Goal: Transaction & Acquisition: Book appointment/travel/reservation

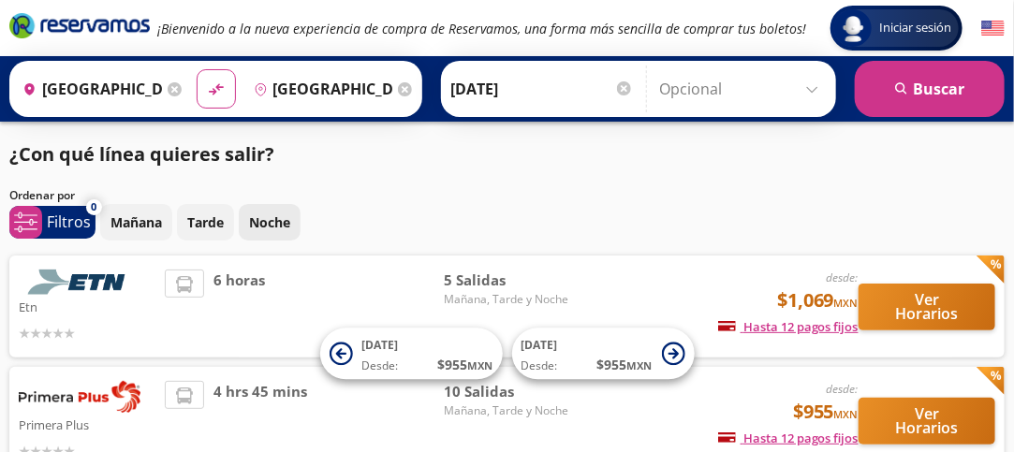
click at [259, 228] on p "Noche" at bounding box center [269, 223] width 41 height 20
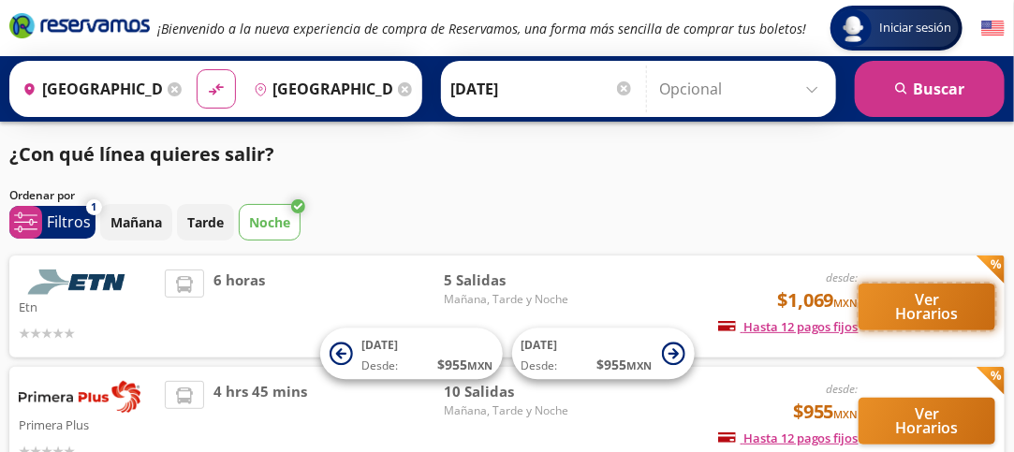
click at [920, 303] on button "Ver Horarios" at bounding box center [927, 307] width 137 height 47
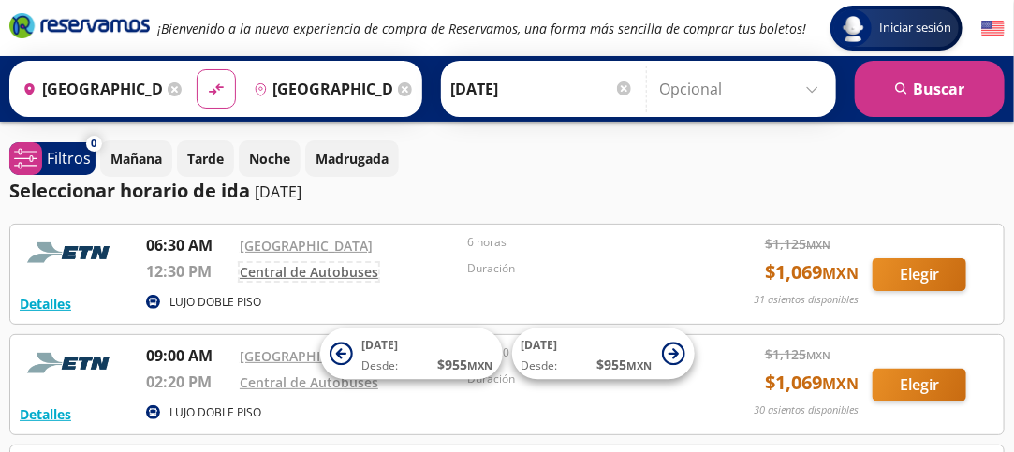
click at [258, 271] on link "Central de Autobuses" at bounding box center [309, 272] width 139 height 18
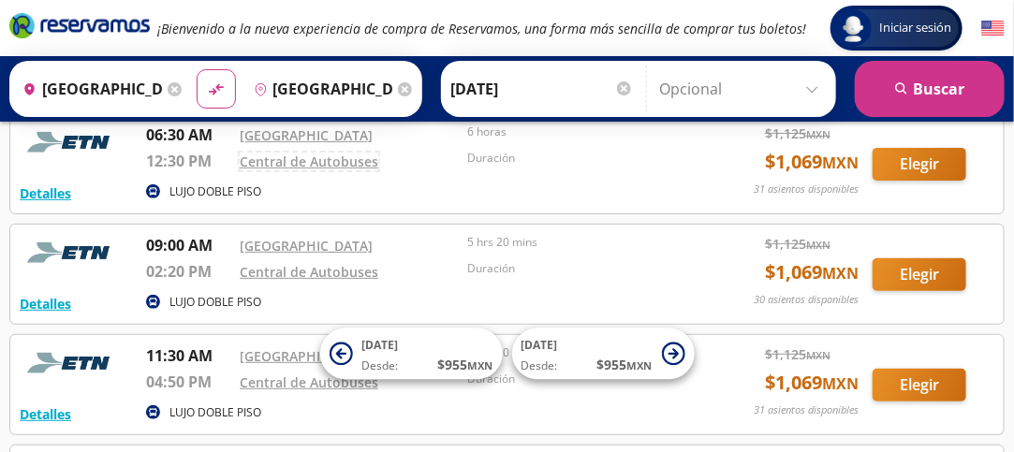
scroll to position [110, 0]
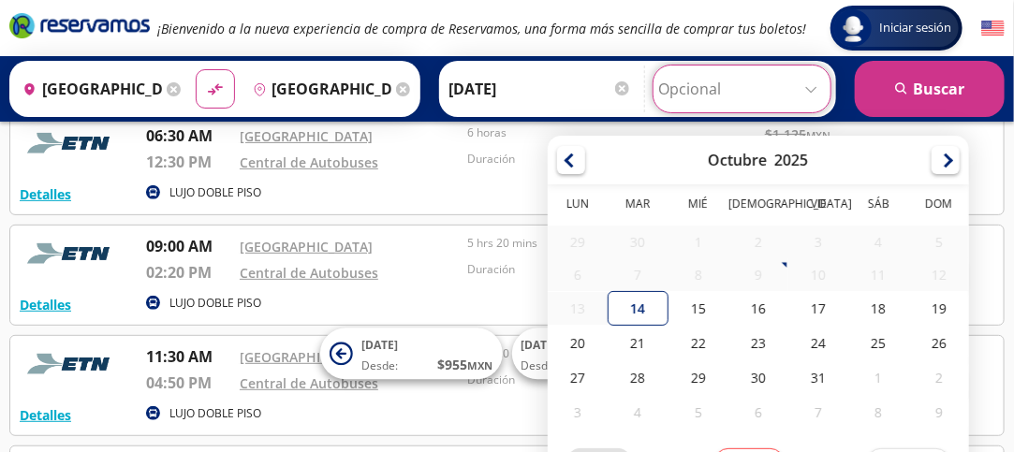
click at [813, 91] on input "Opcional" at bounding box center [742, 89] width 168 height 47
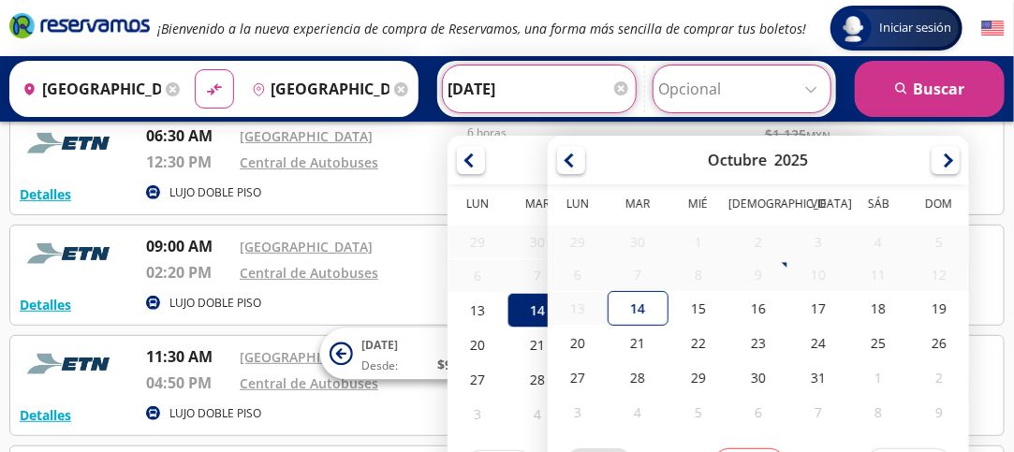
click at [577, 102] on input "[DATE]" at bounding box center [540, 89] width 184 height 47
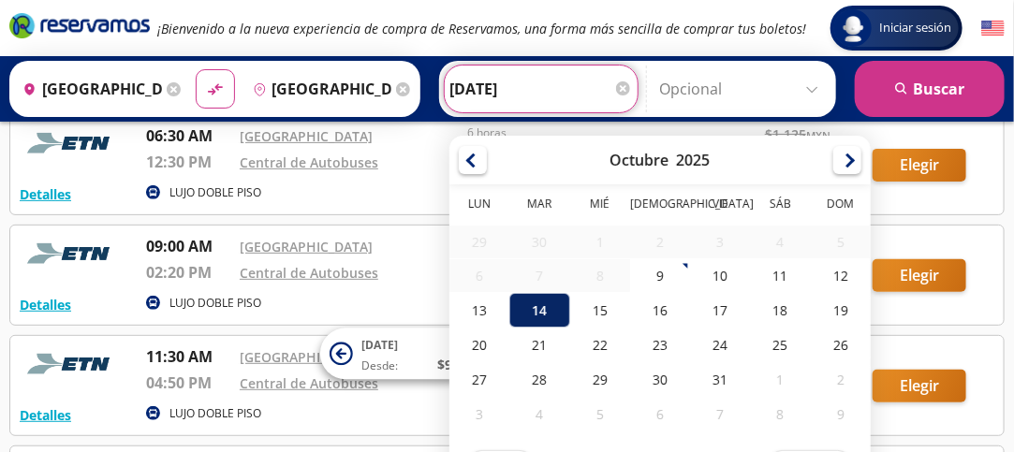
click at [526, 306] on div "14" at bounding box center [539, 310] width 60 height 35
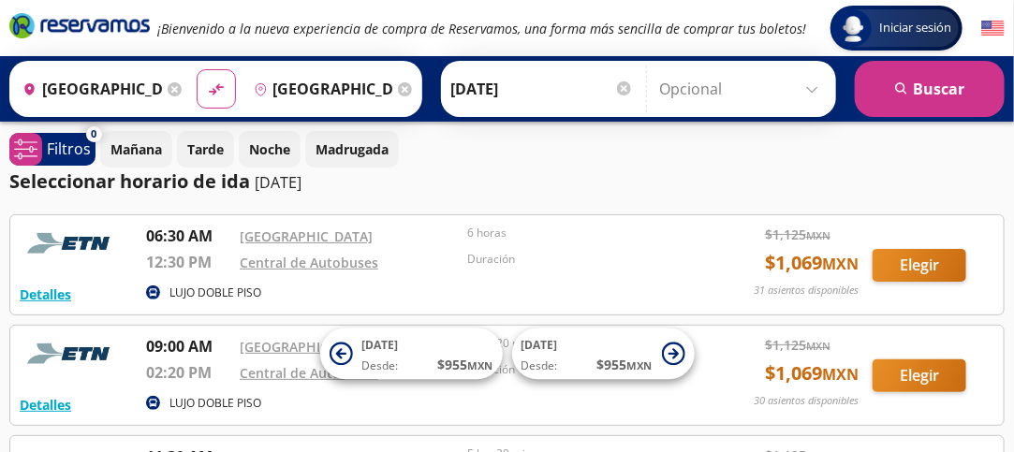
scroll to position [0, 0]
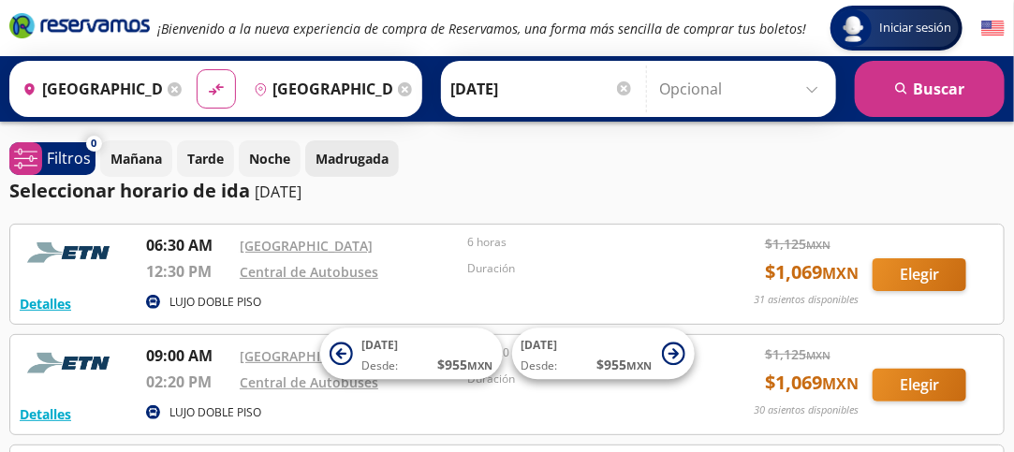
click at [346, 156] on p "Madrugada" at bounding box center [352, 159] width 73 height 20
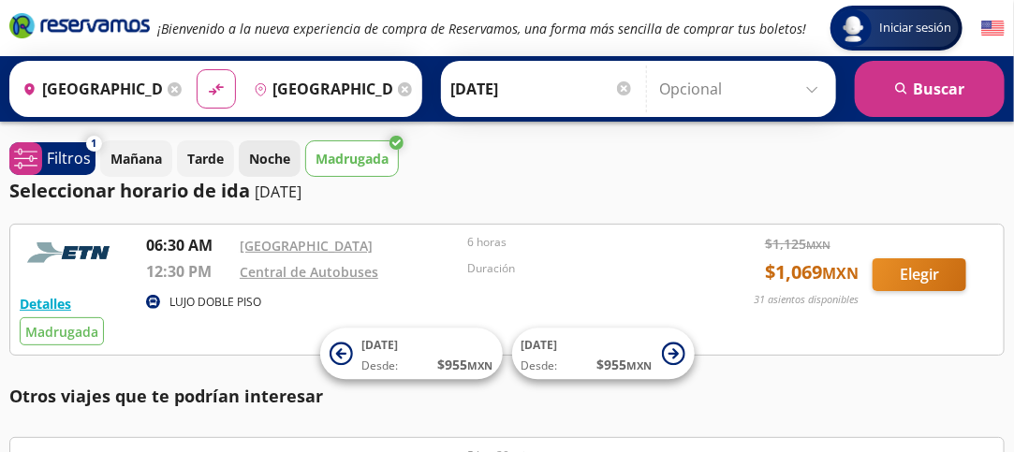
click at [273, 161] on p "Noche" at bounding box center [269, 159] width 41 height 20
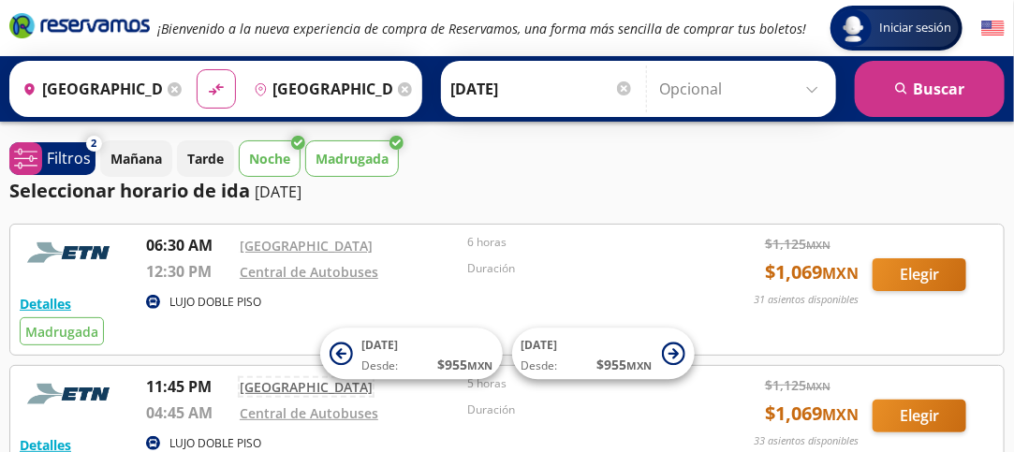
click at [279, 389] on link "[GEOGRAPHIC_DATA]" at bounding box center [306, 387] width 133 height 18
click at [281, 156] on p "Noche" at bounding box center [269, 159] width 41 height 20
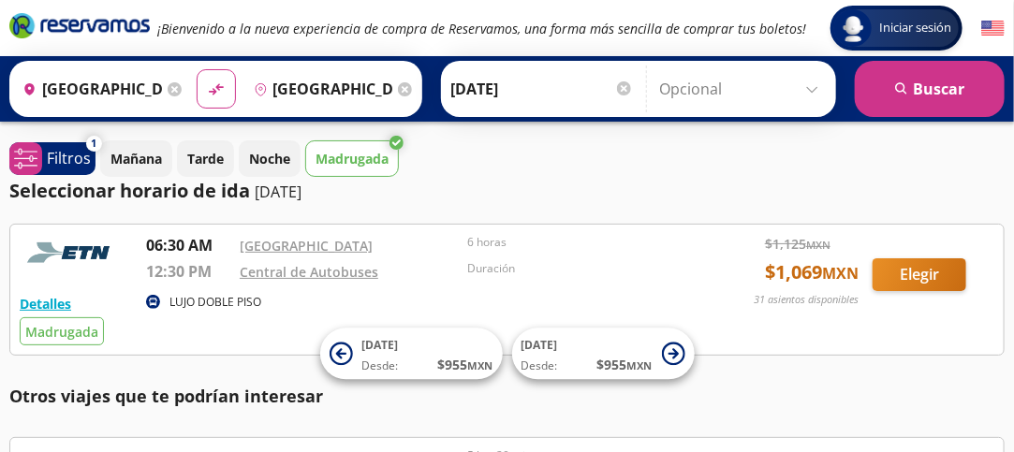
click at [383, 153] on p "Madrugada" at bounding box center [352, 159] width 73 height 20
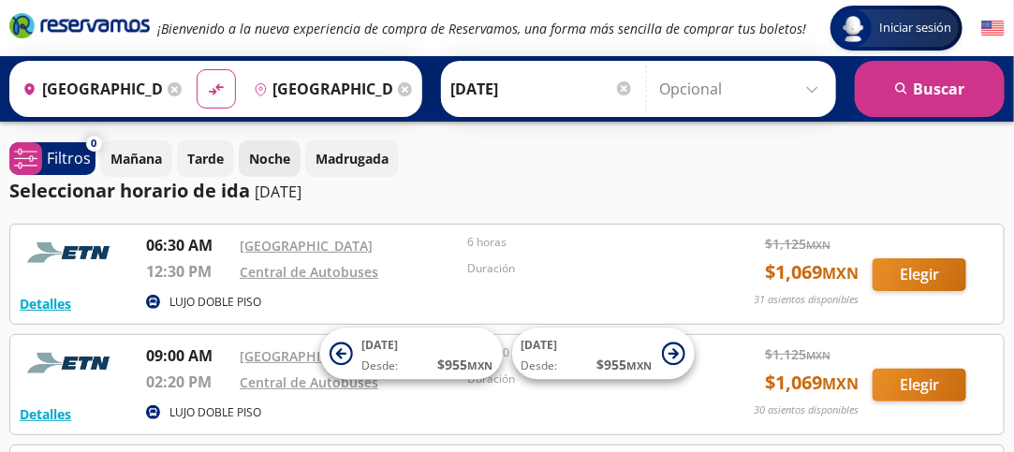
click at [266, 156] on p "Noche" at bounding box center [269, 159] width 41 height 20
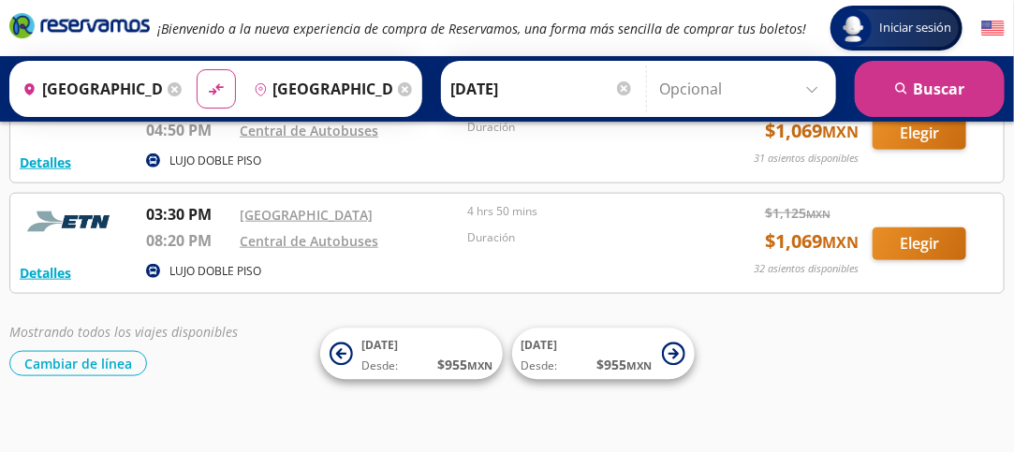
scroll to position [586, 0]
